Goal: Navigation & Orientation: Find specific page/section

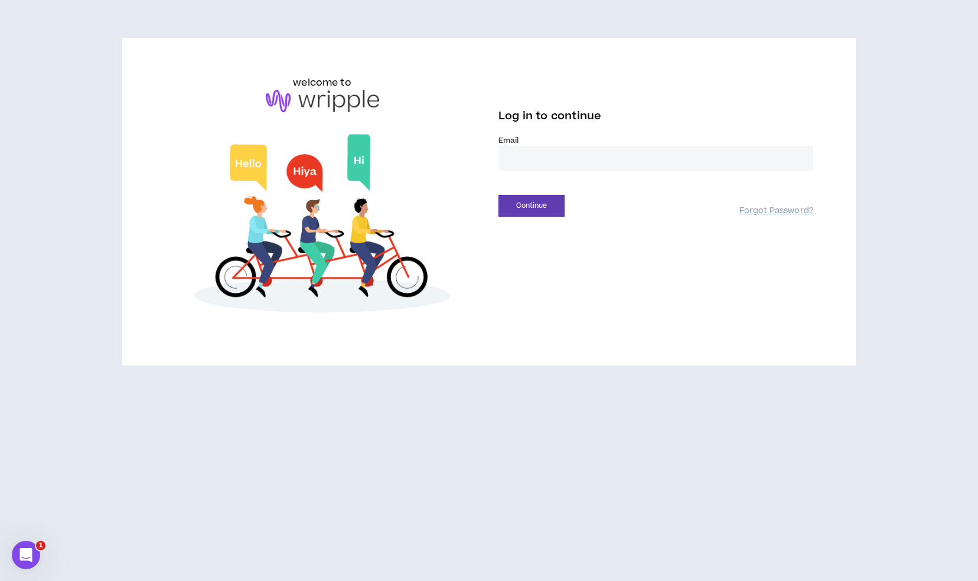
click at [582, 159] on input "email" at bounding box center [656, 158] width 315 height 25
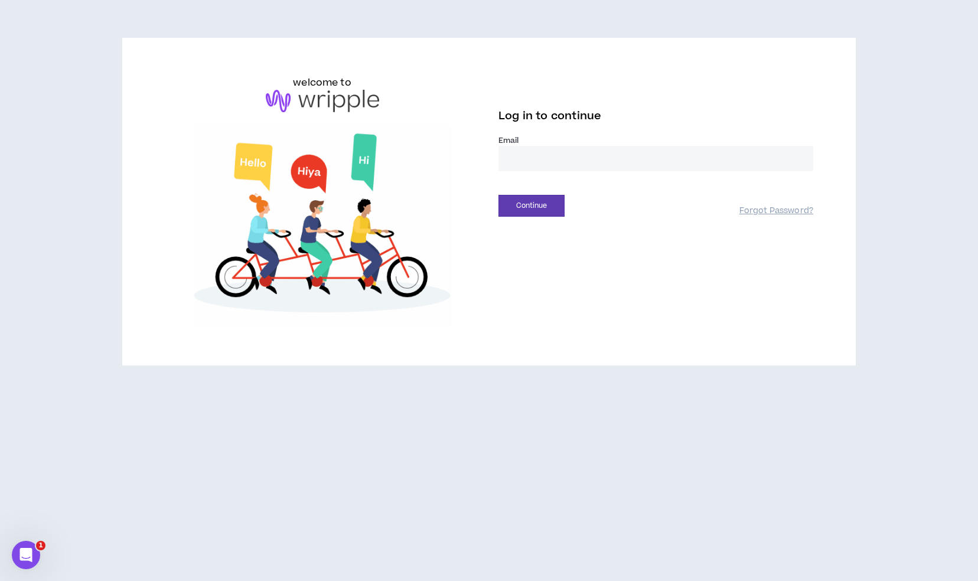
type input "**********"
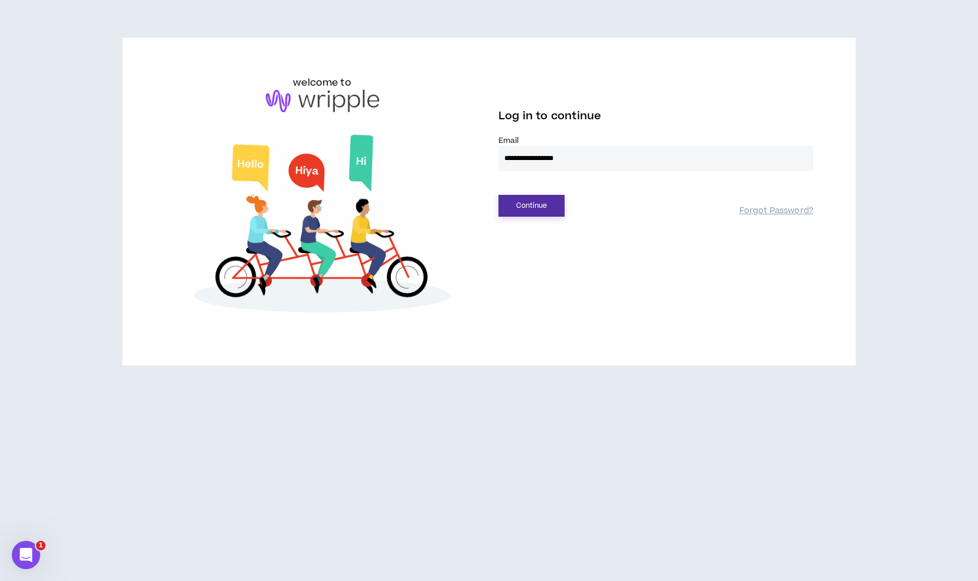
click at [535, 202] on button "Continue" at bounding box center [532, 206] width 66 height 22
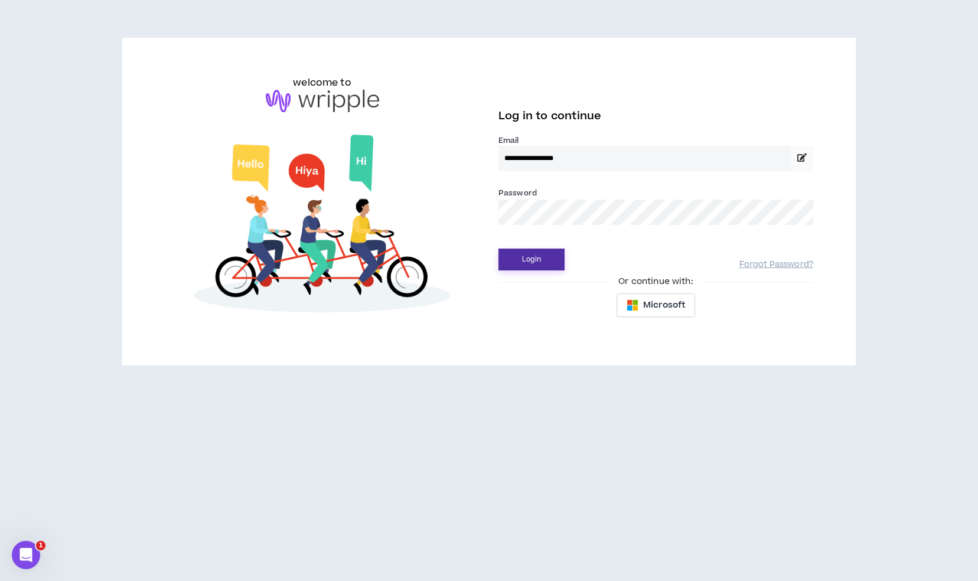
click at [527, 267] on button "Login" at bounding box center [532, 260] width 66 height 22
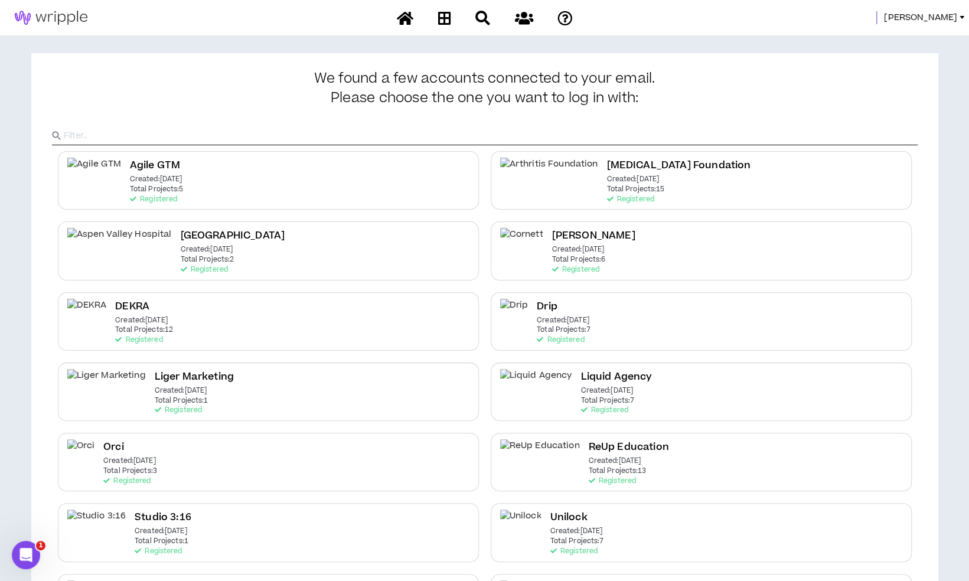
click at [950, 22] on span "Mason" at bounding box center [920, 17] width 73 height 13
click at [900, 37] on link "System Admin Portal" at bounding box center [908, 40] width 107 height 18
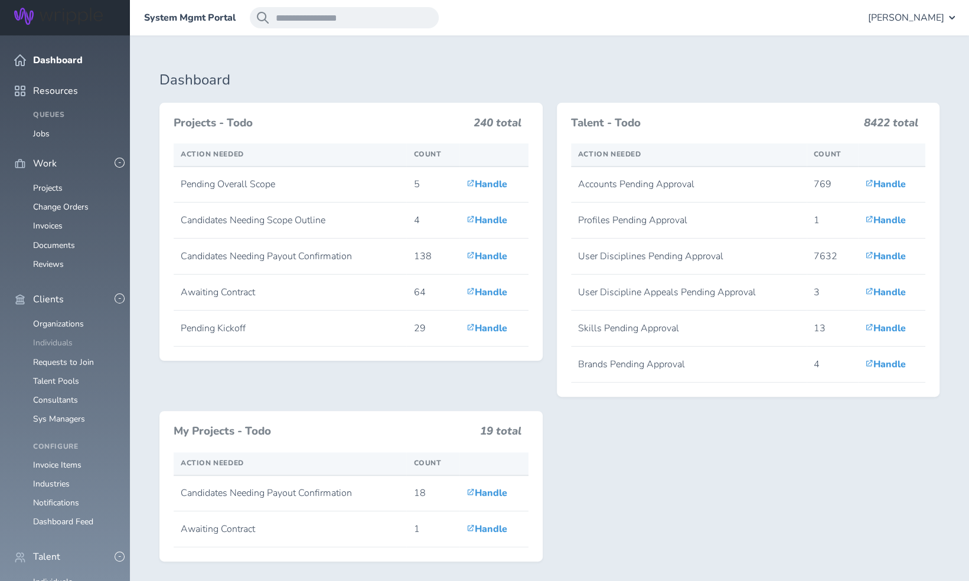
click at [63, 337] on link "Individuals" at bounding box center [53, 342] width 40 height 11
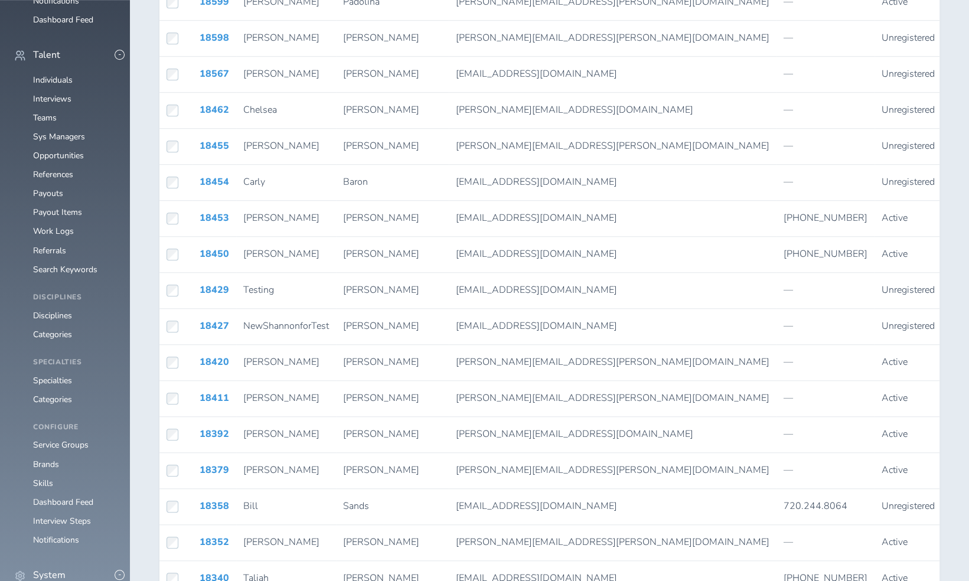
scroll to position [611, 0]
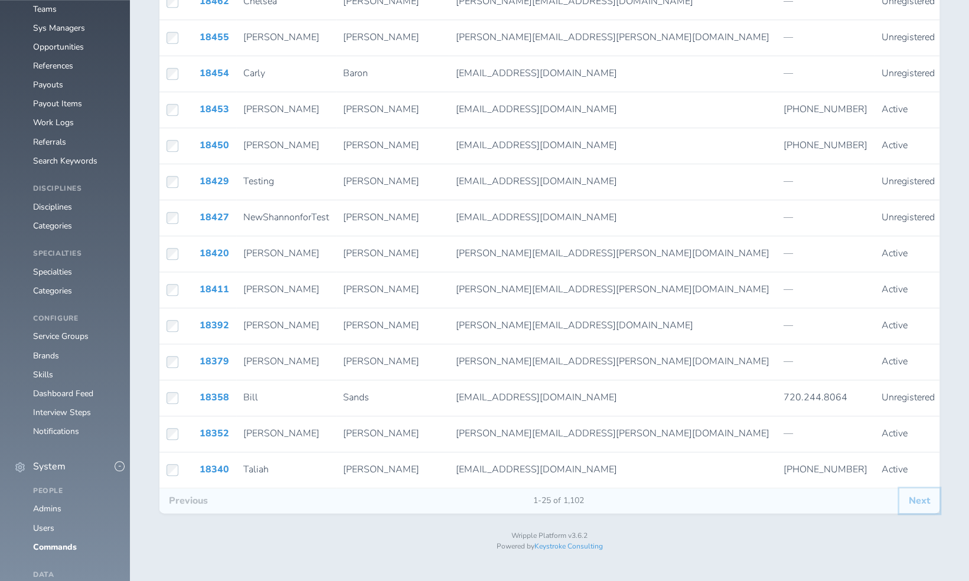
click at [924, 506] on button "Next" at bounding box center [920, 500] width 40 height 25
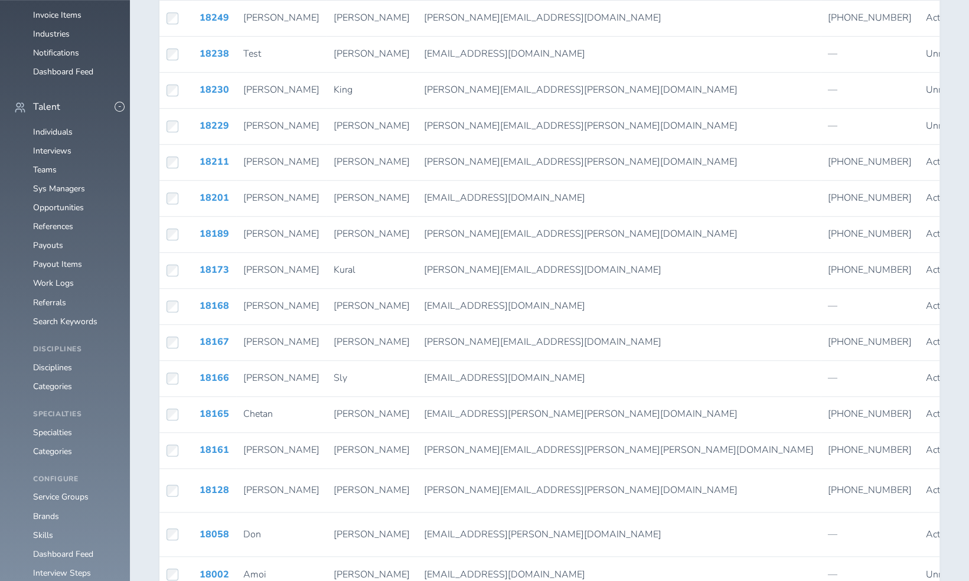
scroll to position [626, 0]
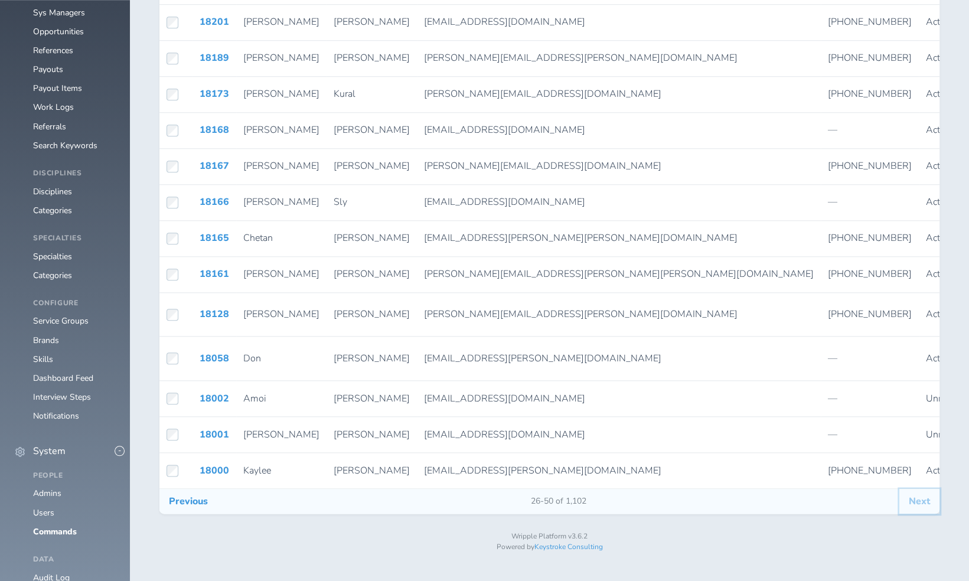
click at [926, 514] on button "Next" at bounding box center [920, 501] width 40 height 25
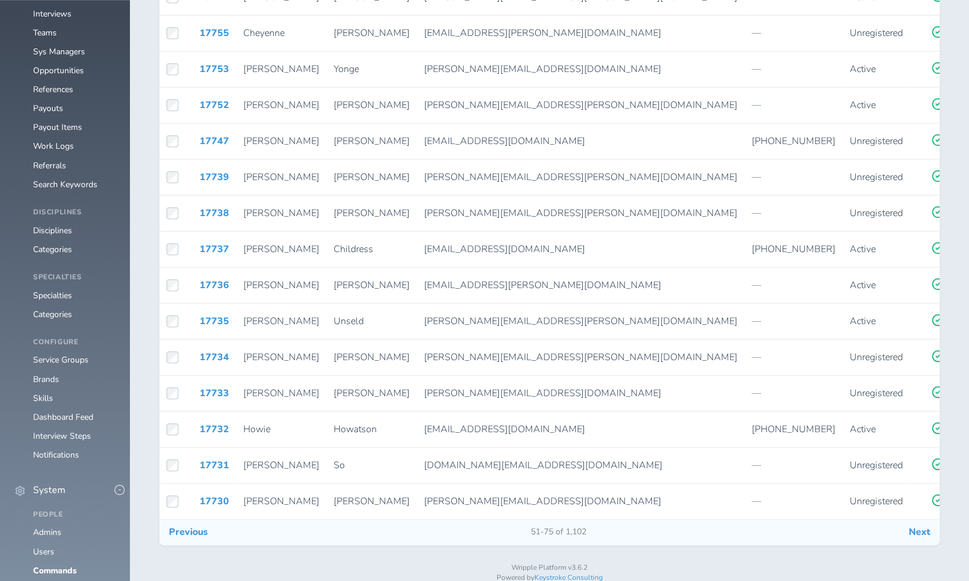
scroll to position [618, 0]
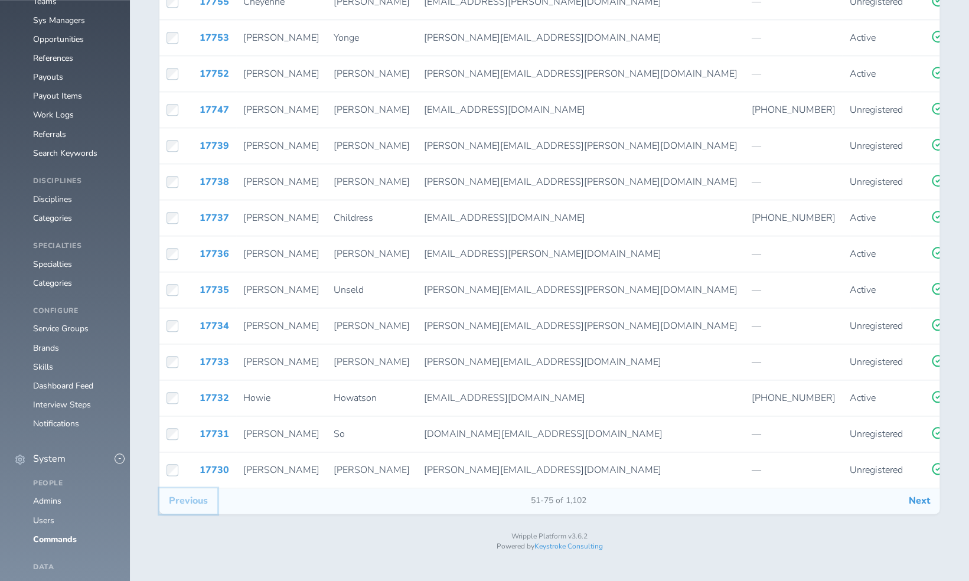
click at [201, 513] on button "Previous" at bounding box center [188, 500] width 58 height 25
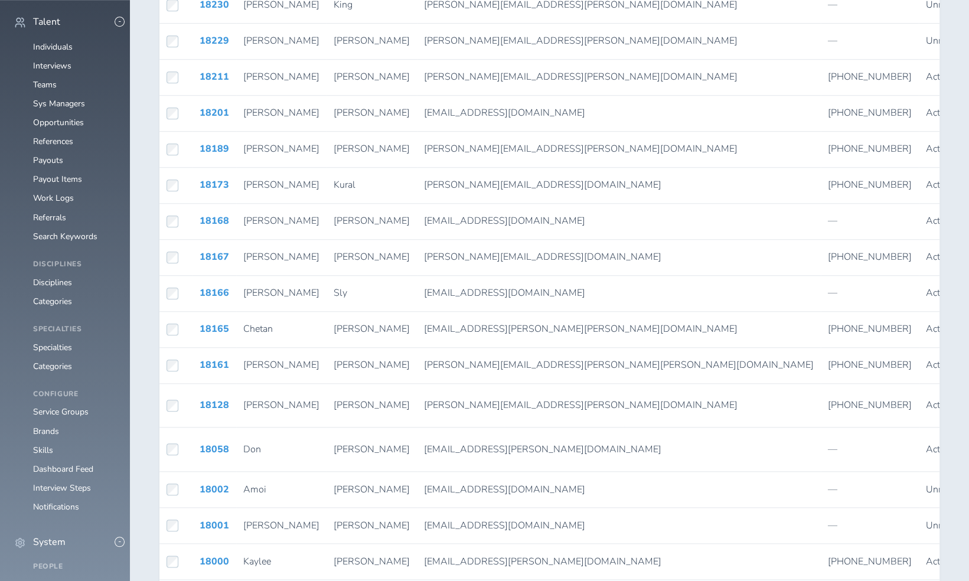
scroll to position [626, 0]
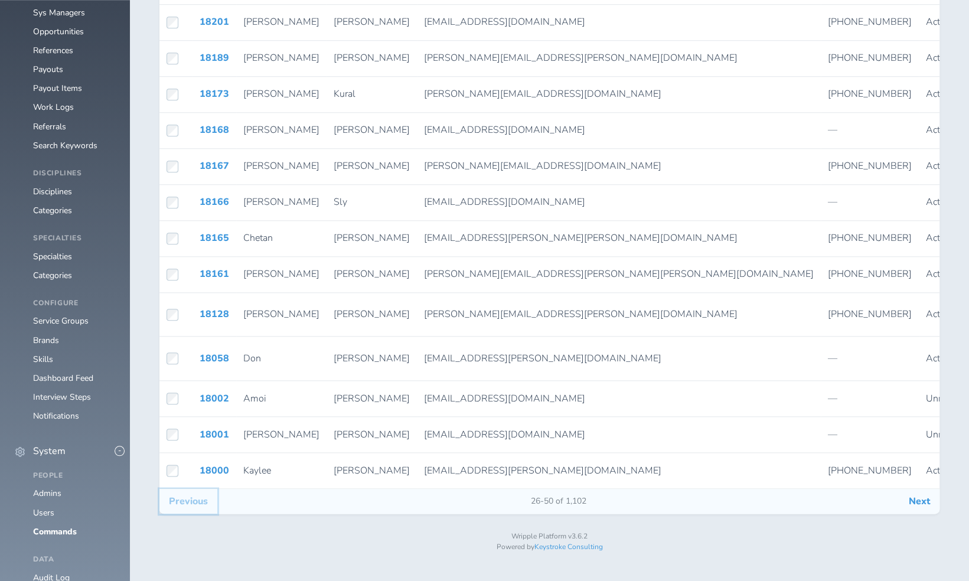
click at [197, 509] on button "Previous" at bounding box center [188, 501] width 58 height 25
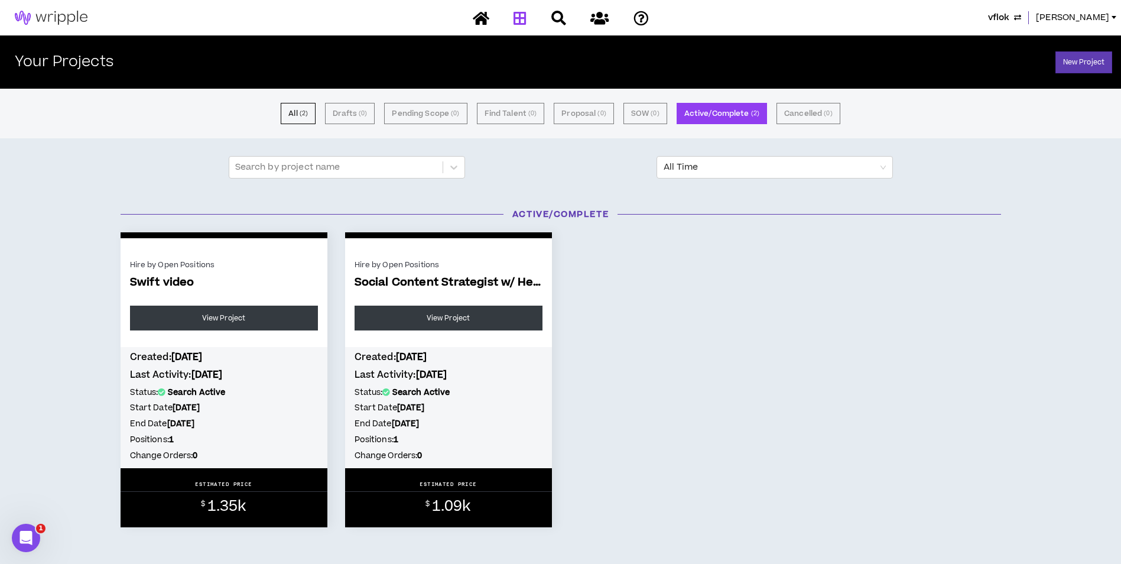
click at [1077, 16] on div "vflok Mason" at bounding box center [892, 17] width 457 height 13
click at [1095, 18] on span "Mason" at bounding box center [1071, 17] width 73 height 13
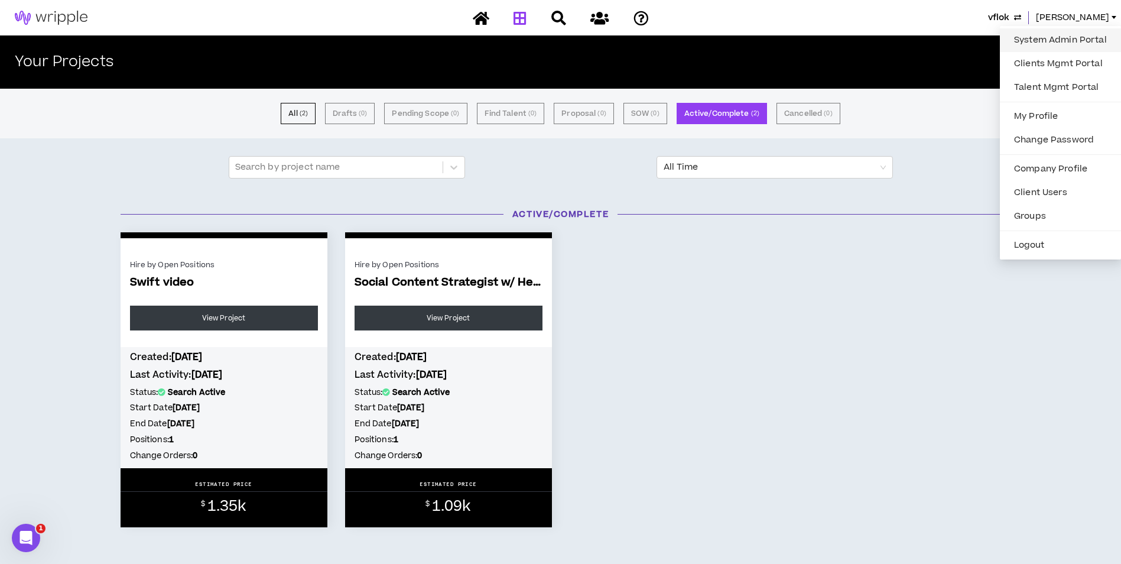
click at [1070, 35] on link "System Admin Portal" at bounding box center [1060, 40] width 107 height 18
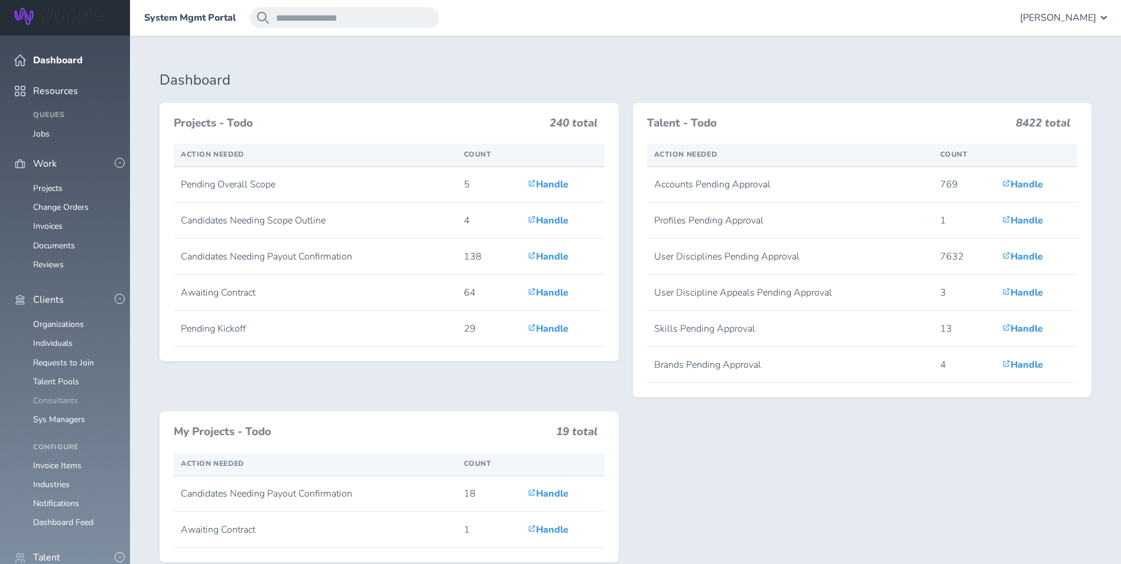
click at [63, 395] on link "Consultants" at bounding box center [55, 400] width 45 height 11
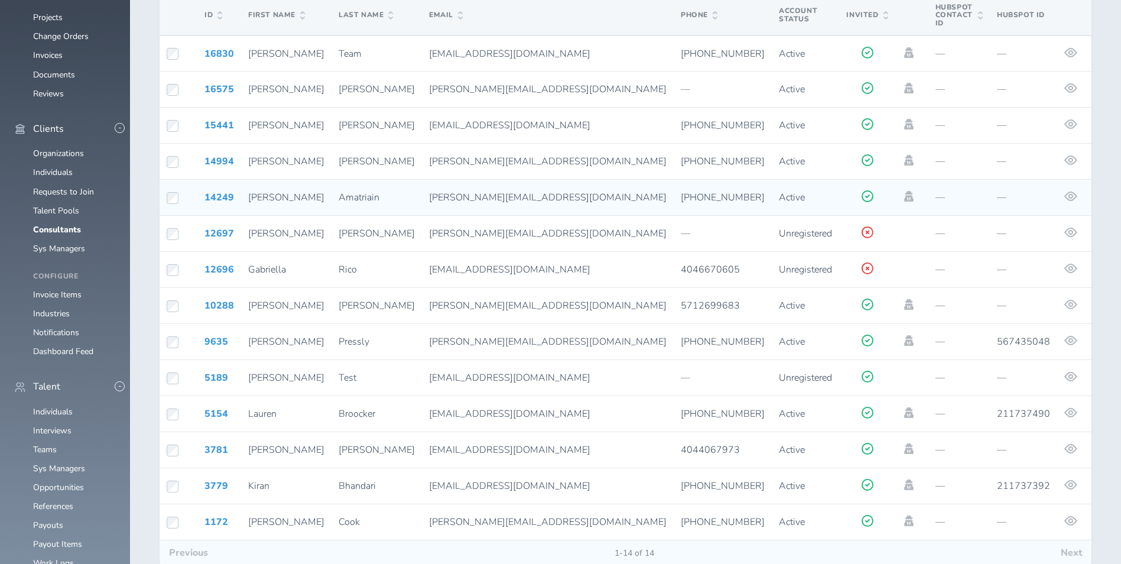
scroll to position [215, 0]
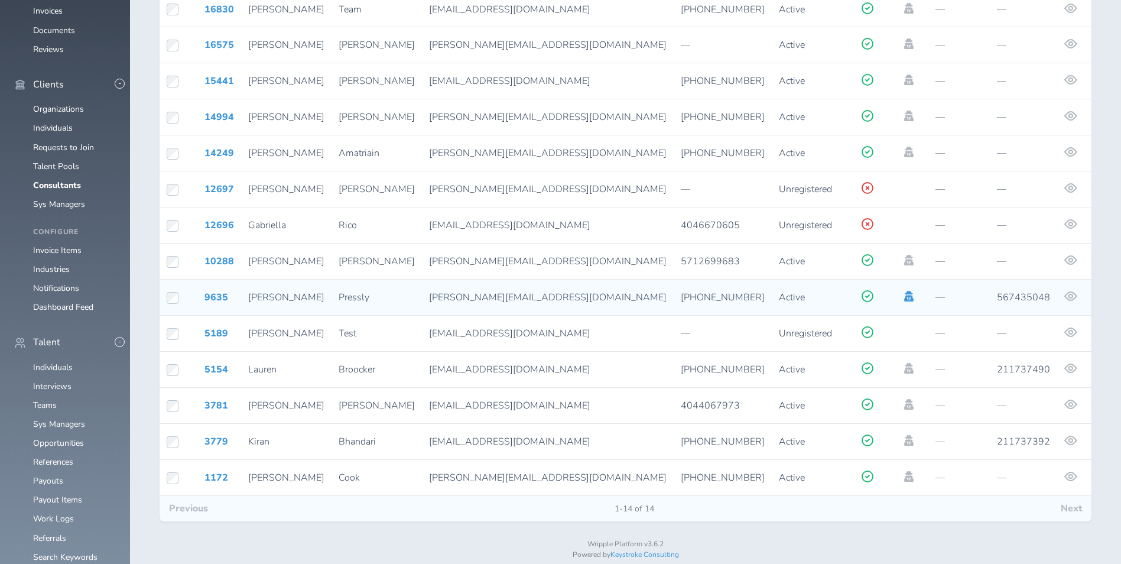
click at [904, 291] on icon at bounding box center [908, 296] width 9 height 11
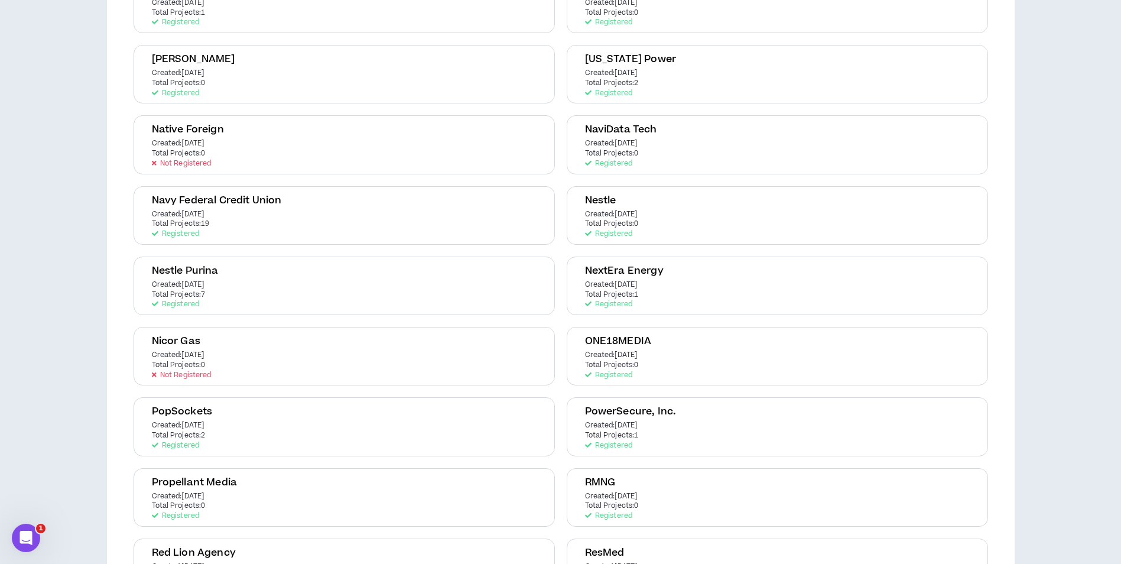
scroll to position [1516, 0]
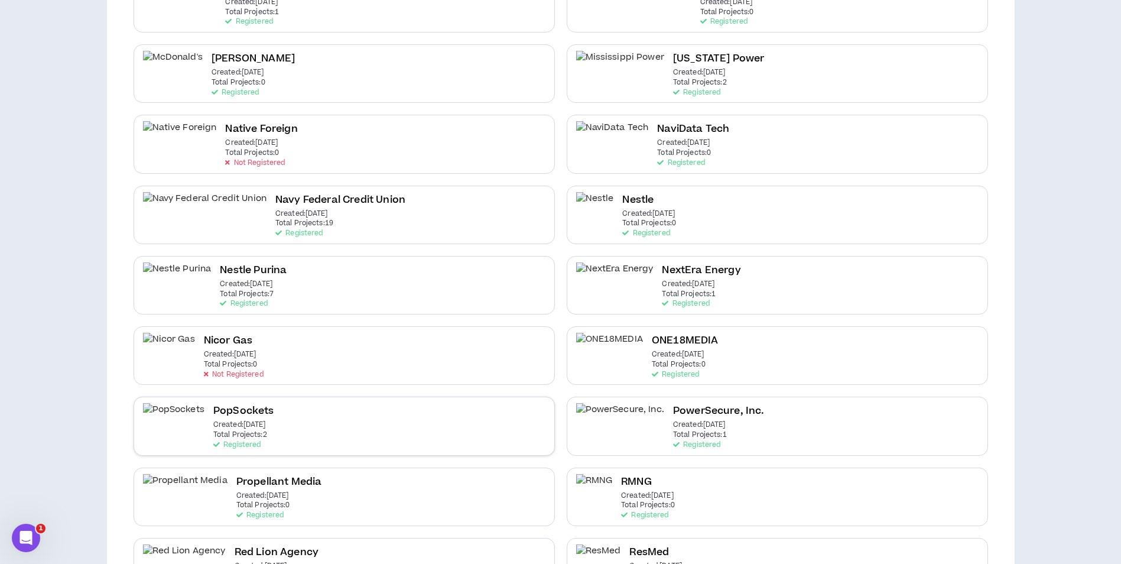
click at [501, 413] on div "PopSockets Created: [DATE] Total Projects: 2 Registered" at bounding box center [343, 425] width 421 height 58
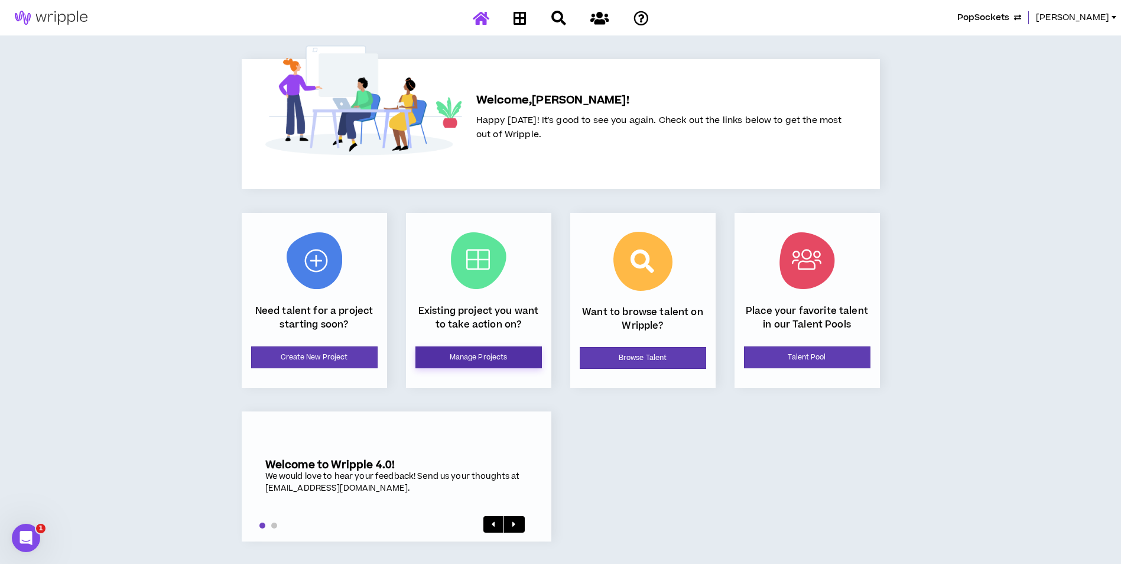
click at [491, 361] on link "Manage Projects" at bounding box center [478, 357] width 126 height 22
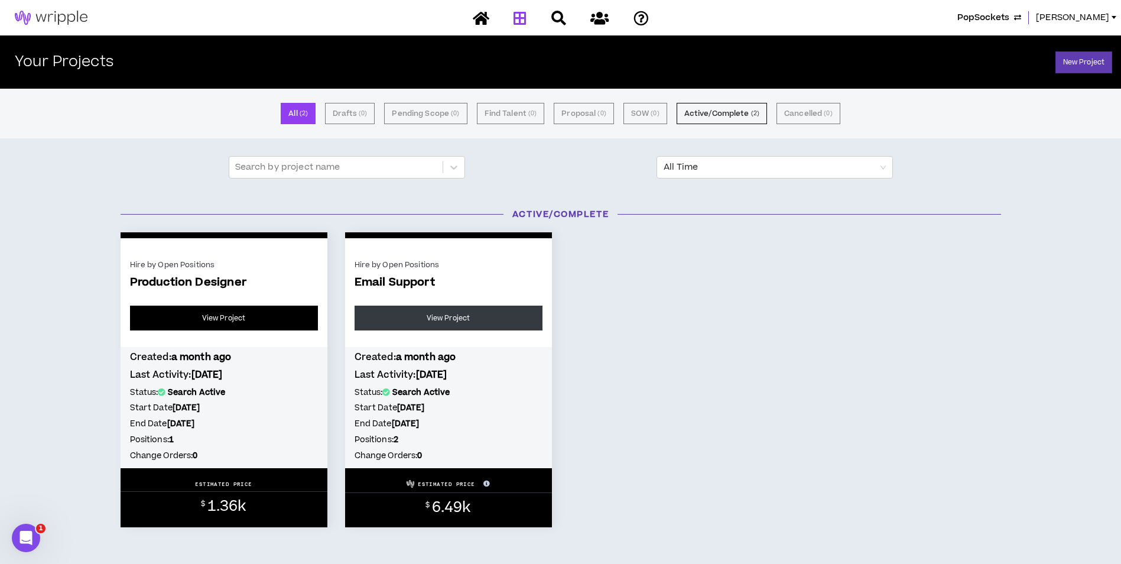
click at [281, 315] on link "View Project" at bounding box center [224, 317] width 188 height 25
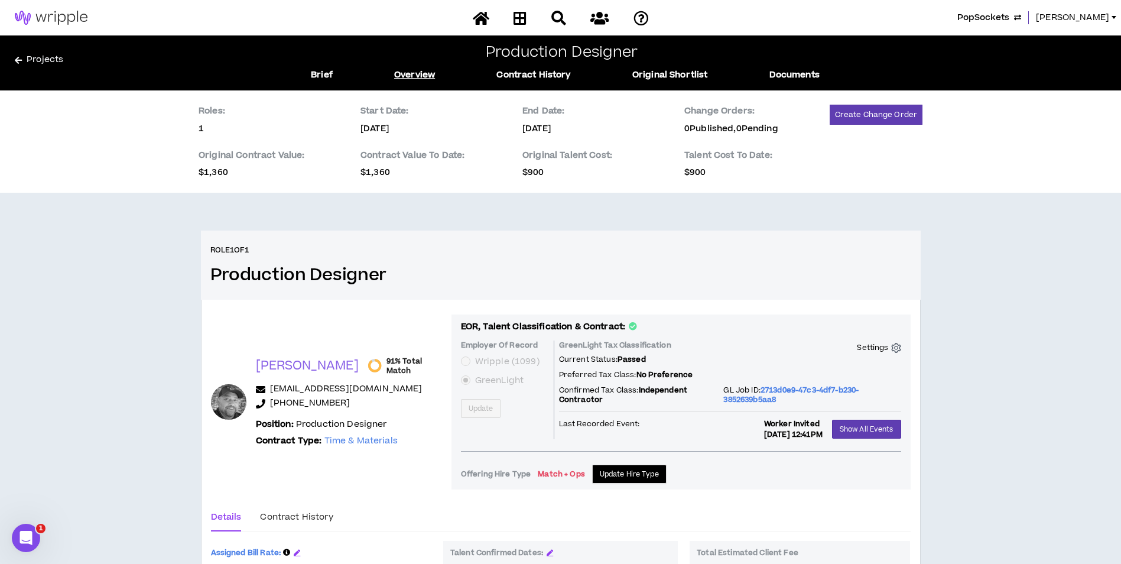
click at [37, 59] on link "Projects" at bounding box center [150, 62] width 270 height 19
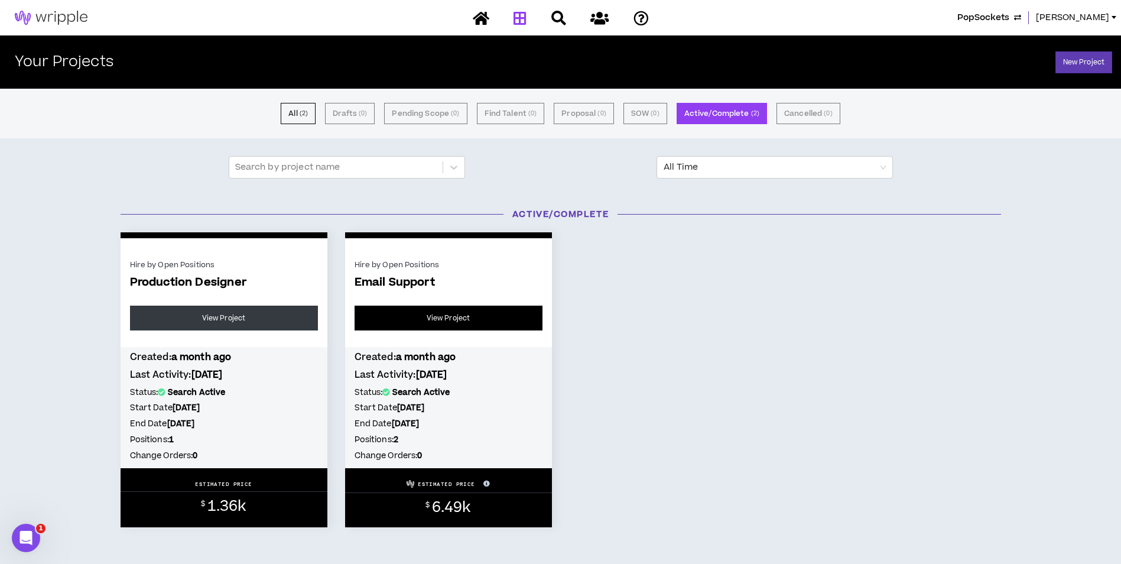
click at [445, 316] on link "View Project" at bounding box center [448, 317] width 188 height 25
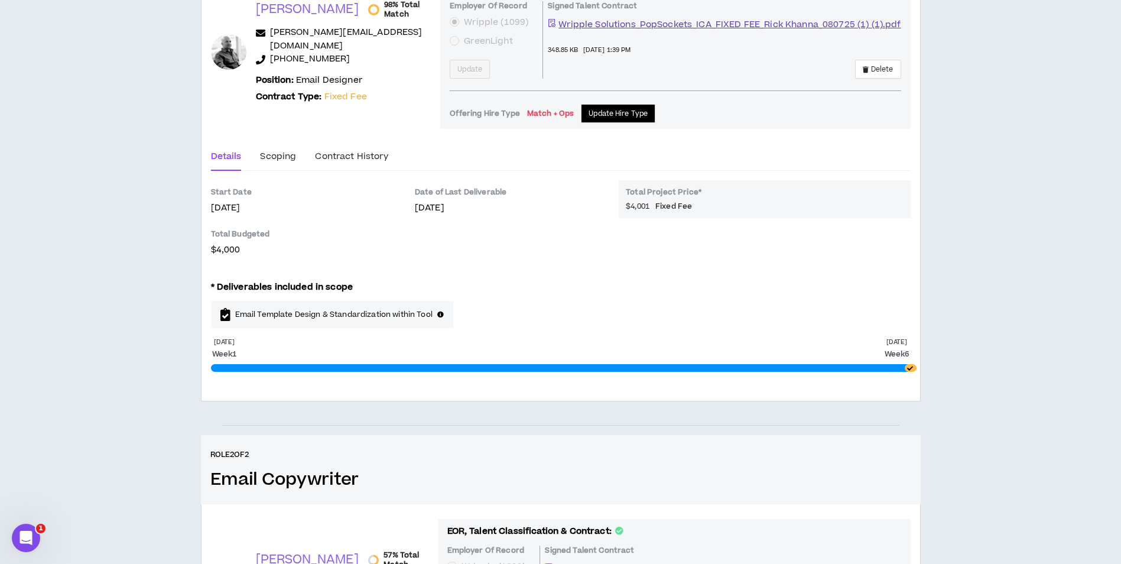
scroll to position [340, 0]
